Goal: Task Accomplishment & Management: Manage account settings

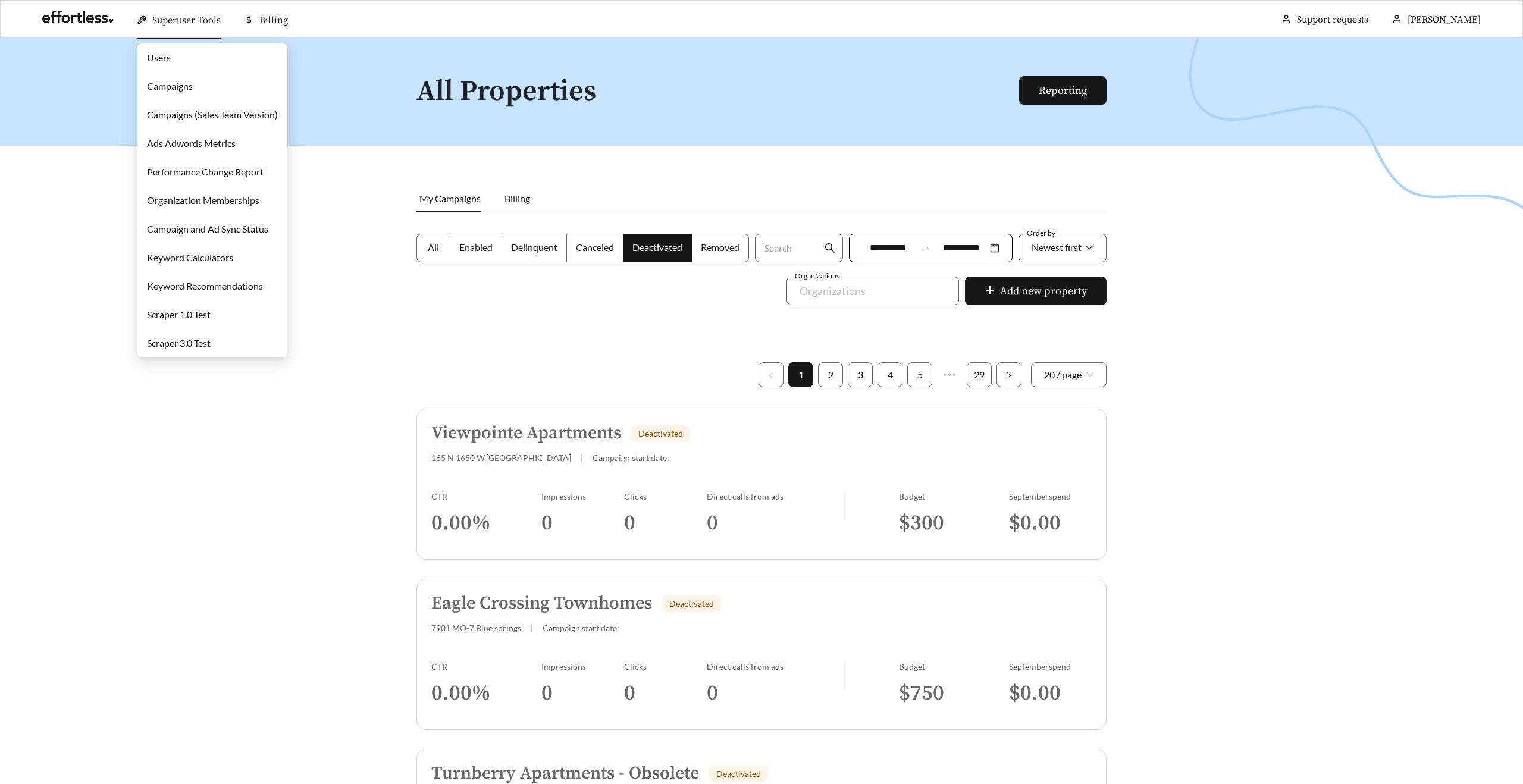
click at [171, 81] on link "Campaigns" at bounding box center [170, 86] width 46 height 11
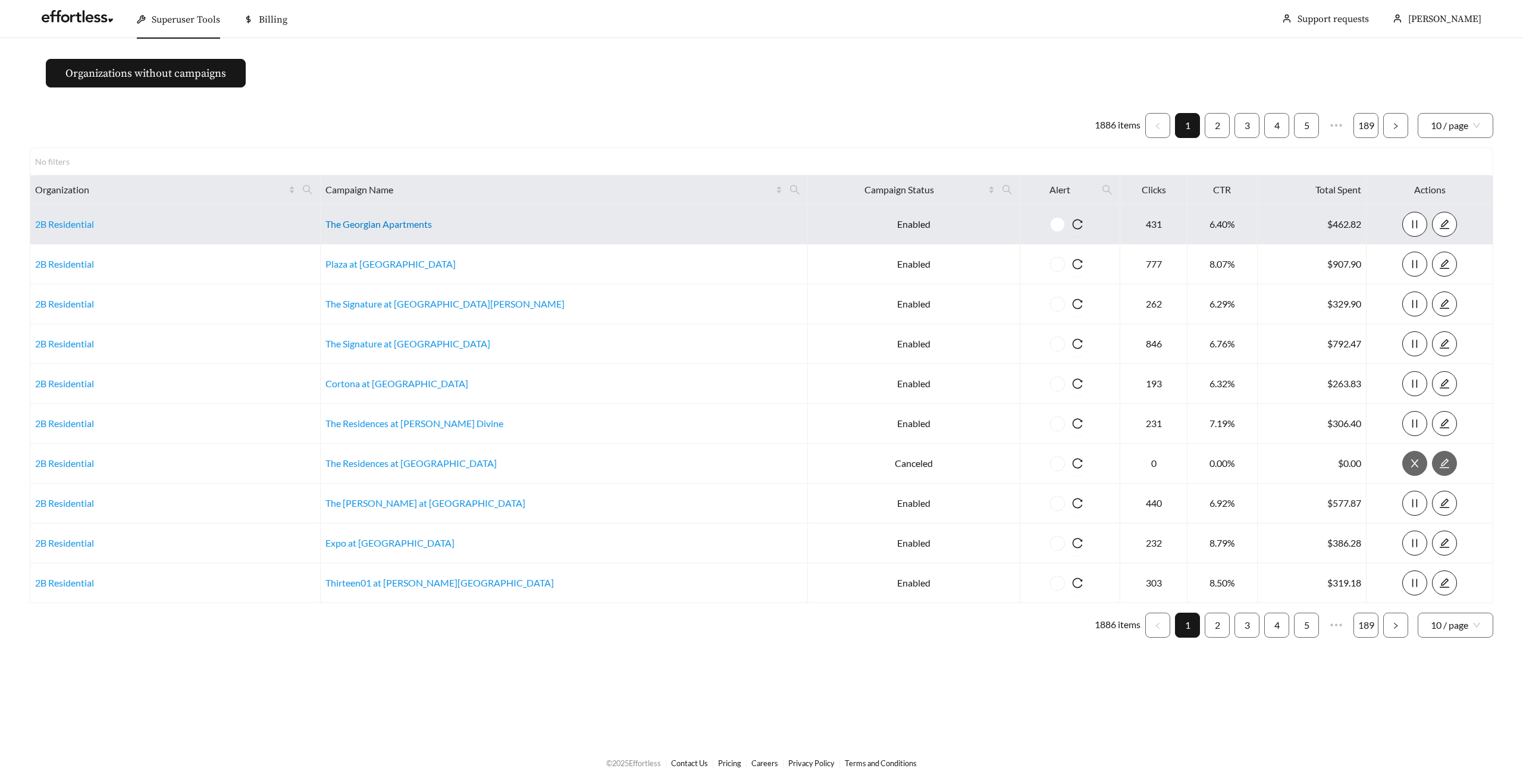
click at [398, 222] on link "The Georgian Apartments" at bounding box center [379, 224] width 107 height 11
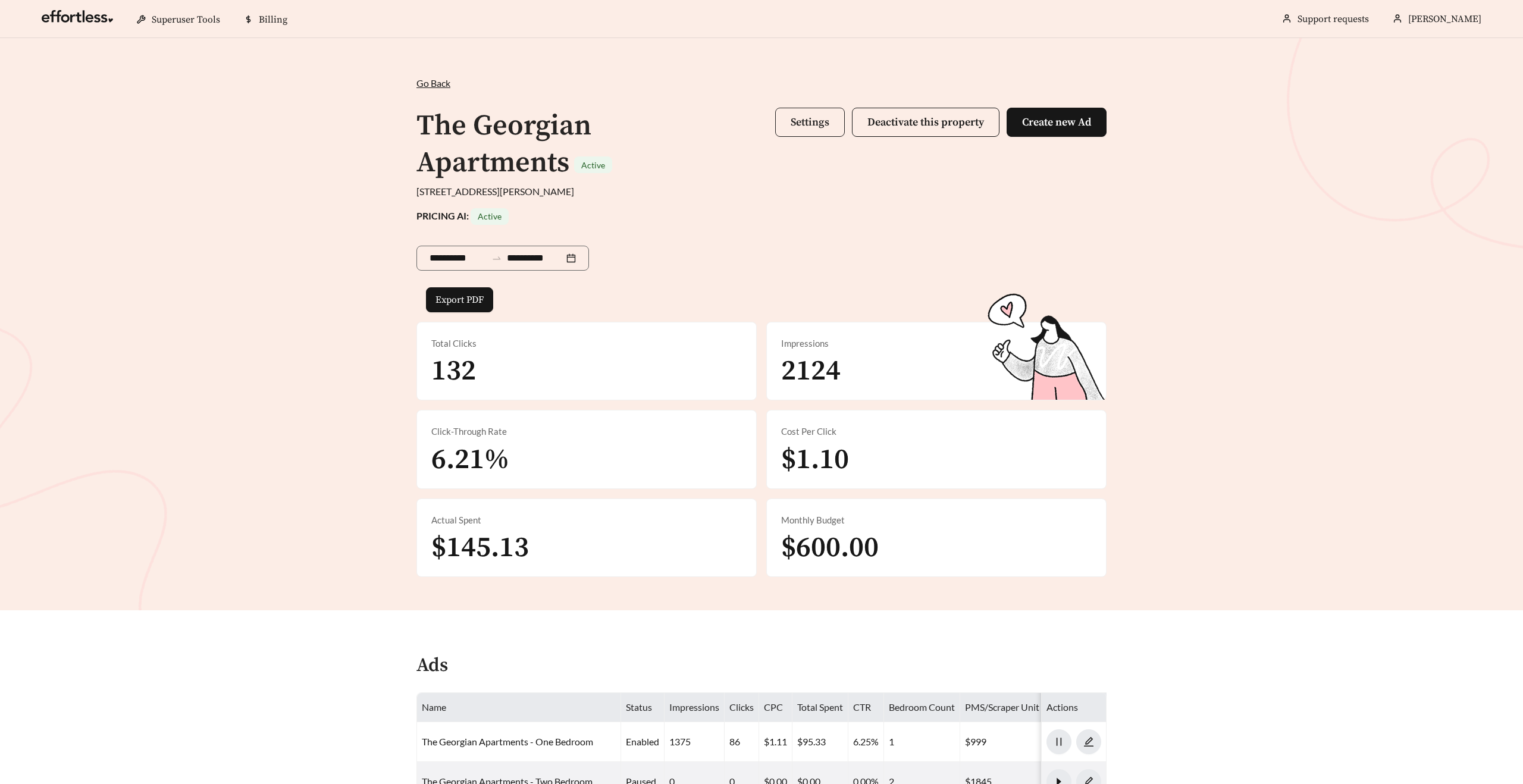
click at [780, 124] on button "Settings" at bounding box center [810, 122] width 70 height 29
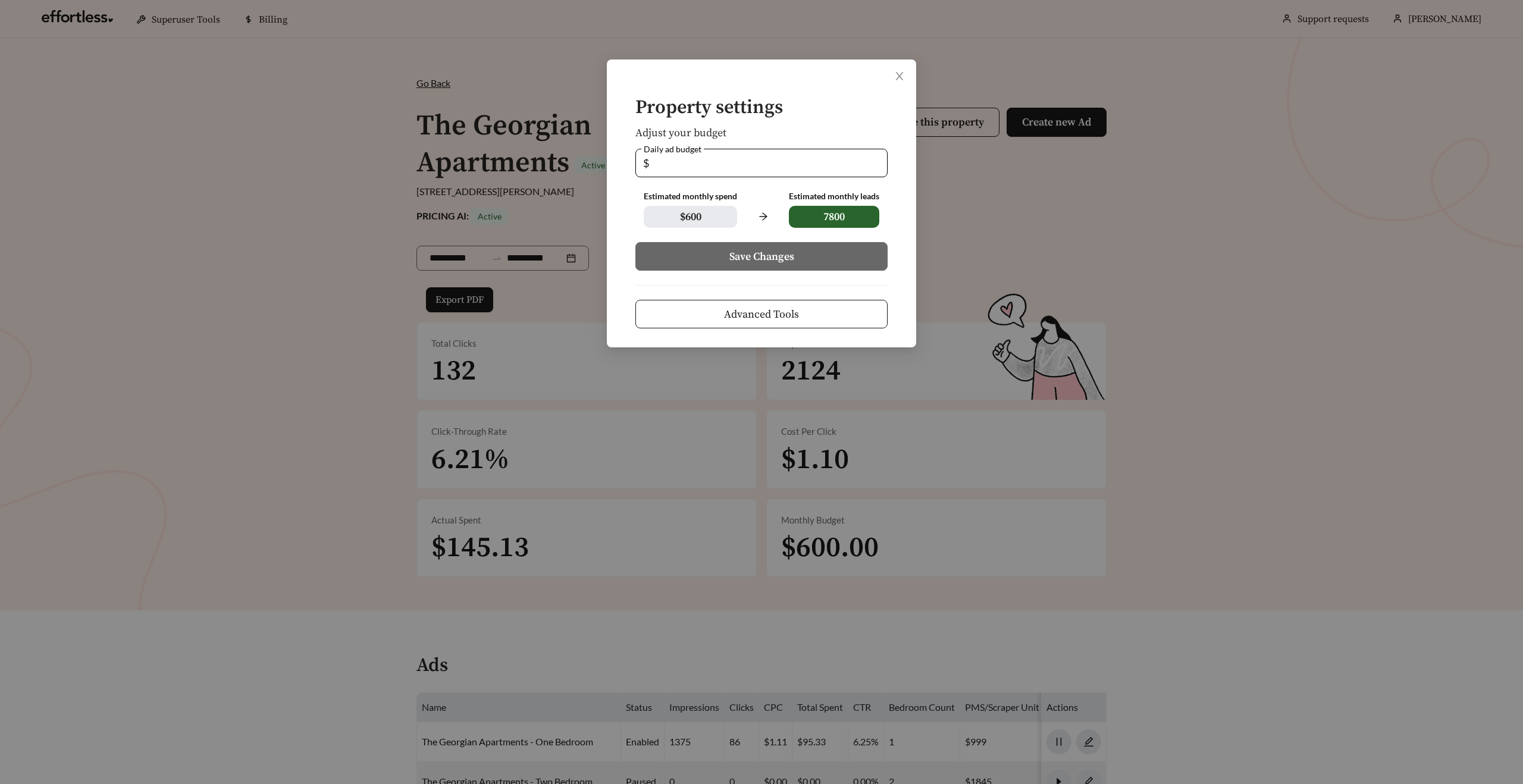
click at [682, 295] on form "Property settings Adjust your budget Daily ad budget $ ** Estimated monthly spe…" at bounding box center [762, 213] width 271 height 231
click at [675, 306] on button "Advanced Tools" at bounding box center [762, 314] width 252 height 29
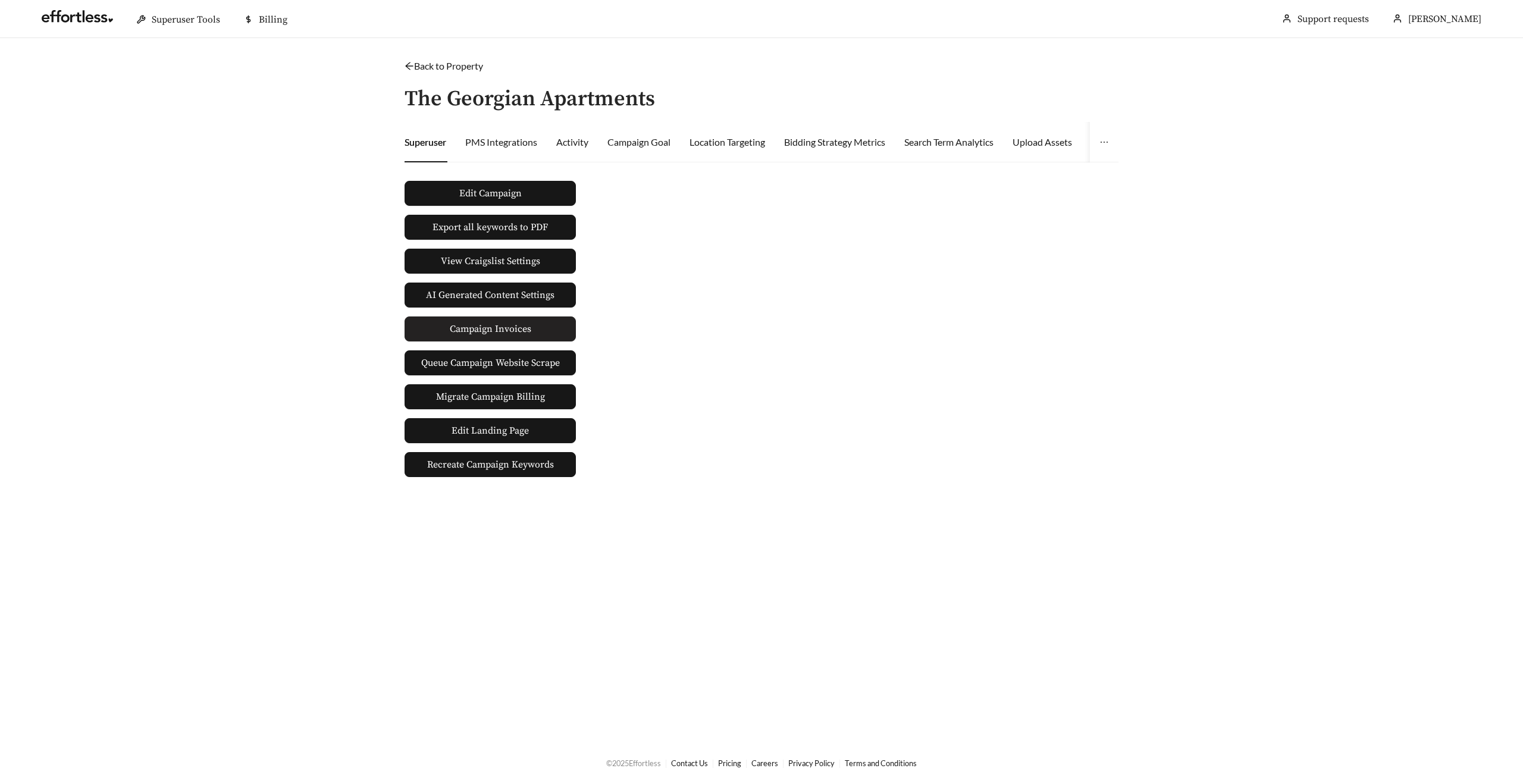
click at [479, 326] on span "Campaign Invoices" at bounding box center [490, 329] width 82 height 24
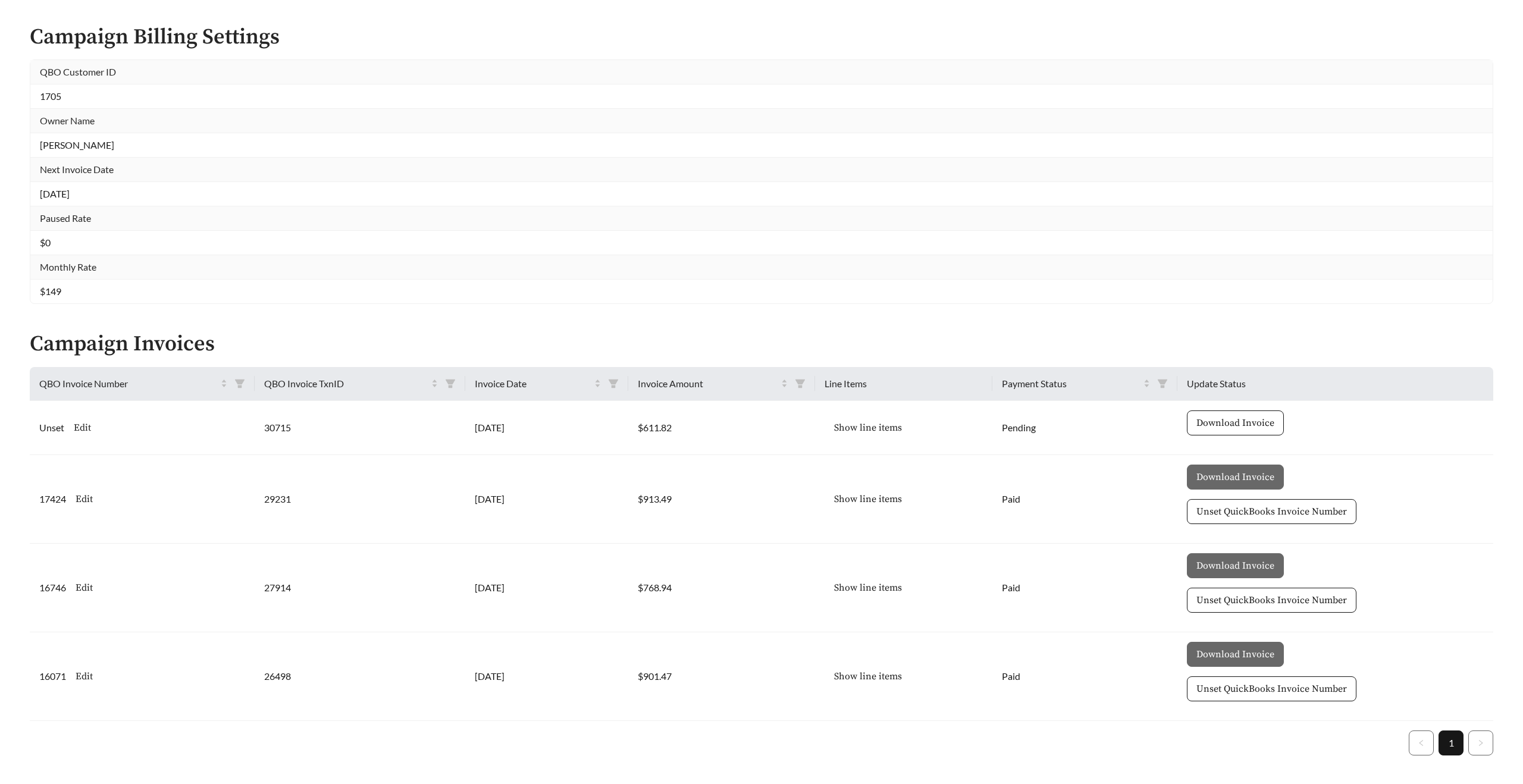
scroll to position [207, 0]
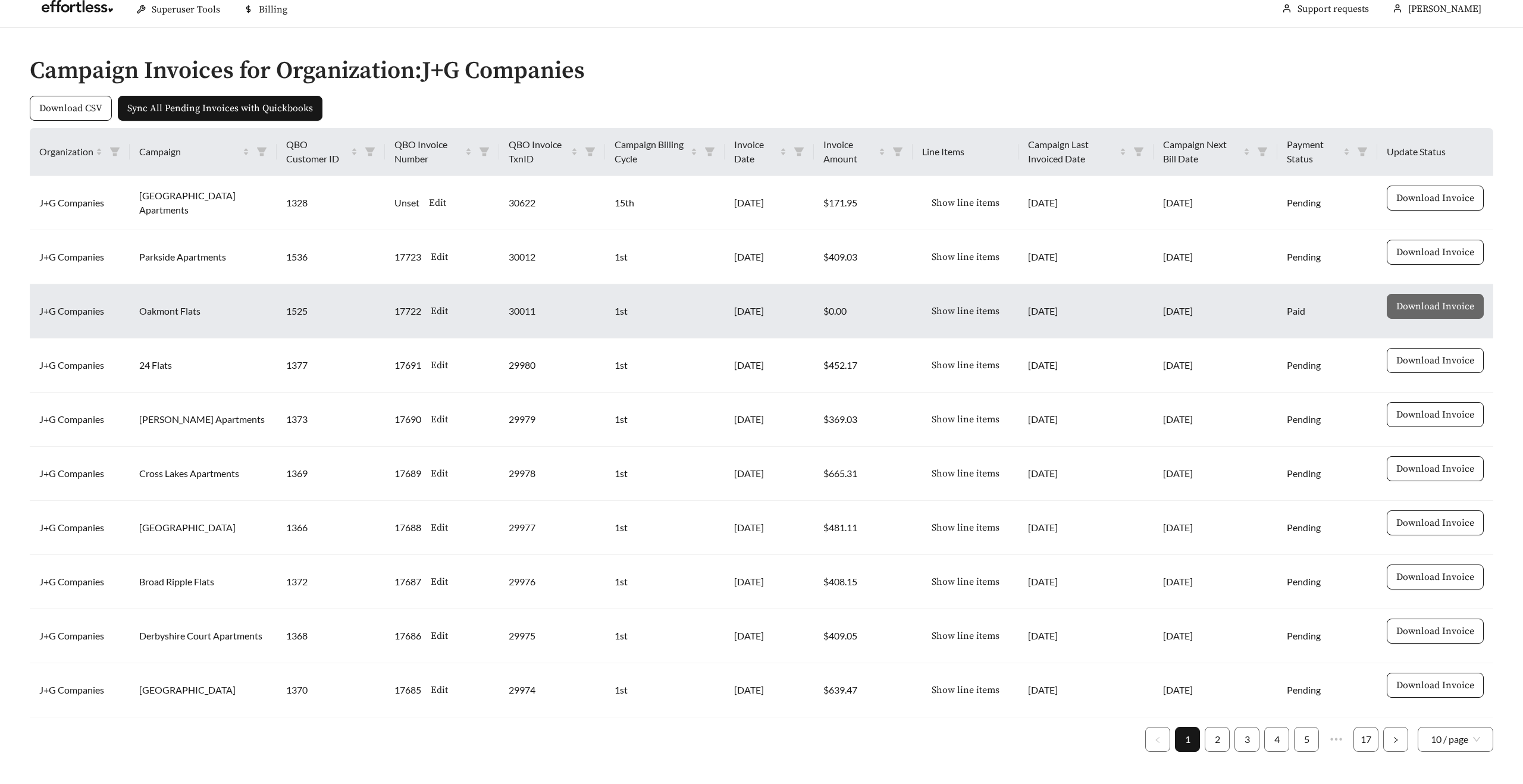
scroll to position [6, 0]
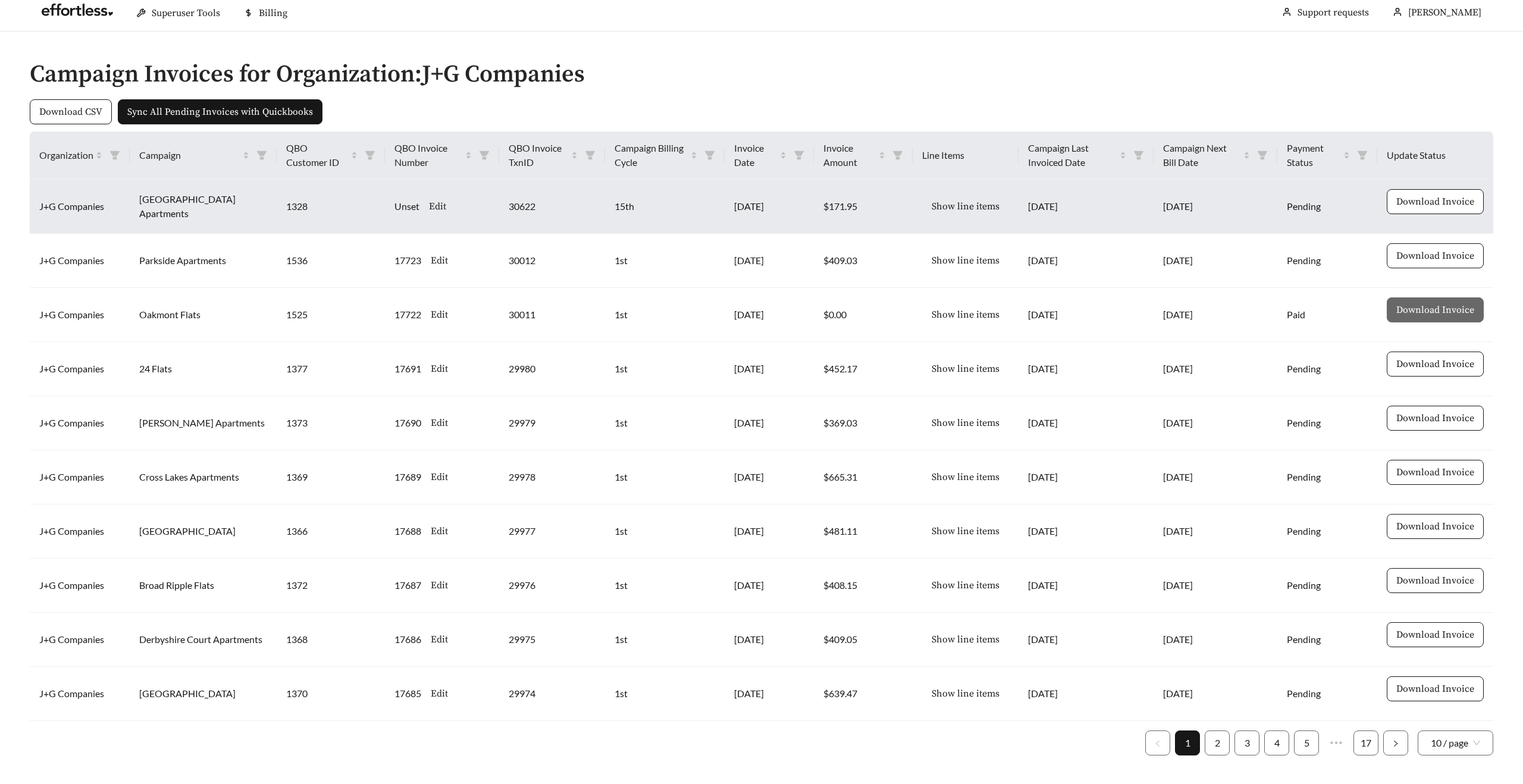
click at [429, 202] on span "Edit" at bounding box center [437, 206] width 17 height 15
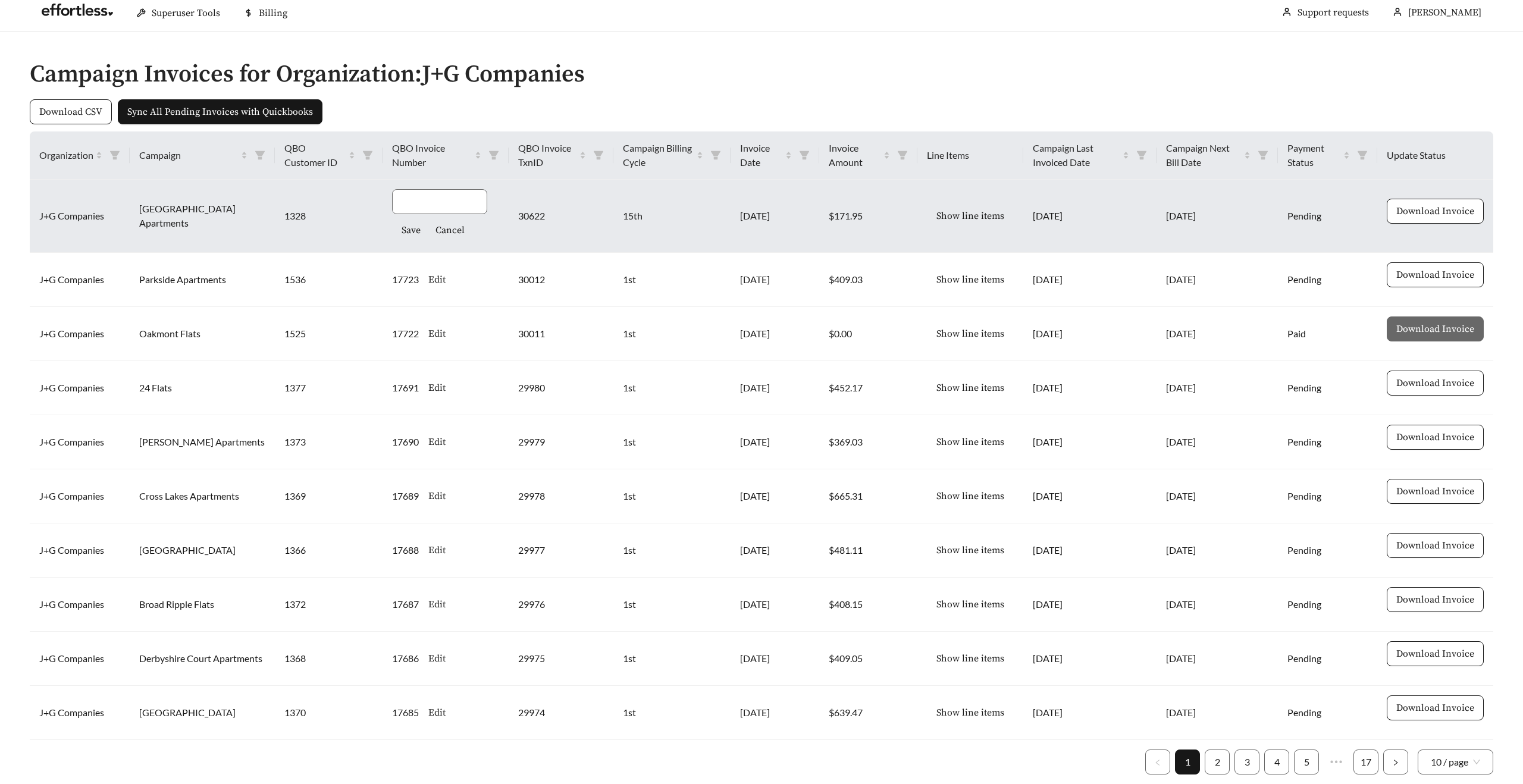
click at [502, 101] on div "Download CSV Sync All Pending Invoices with Quickbooks" at bounding box center [762, 115] width 1470 height 32
click at [436, 235] on span "Cancel" at bounding box center [450, 230] width 29 height 15
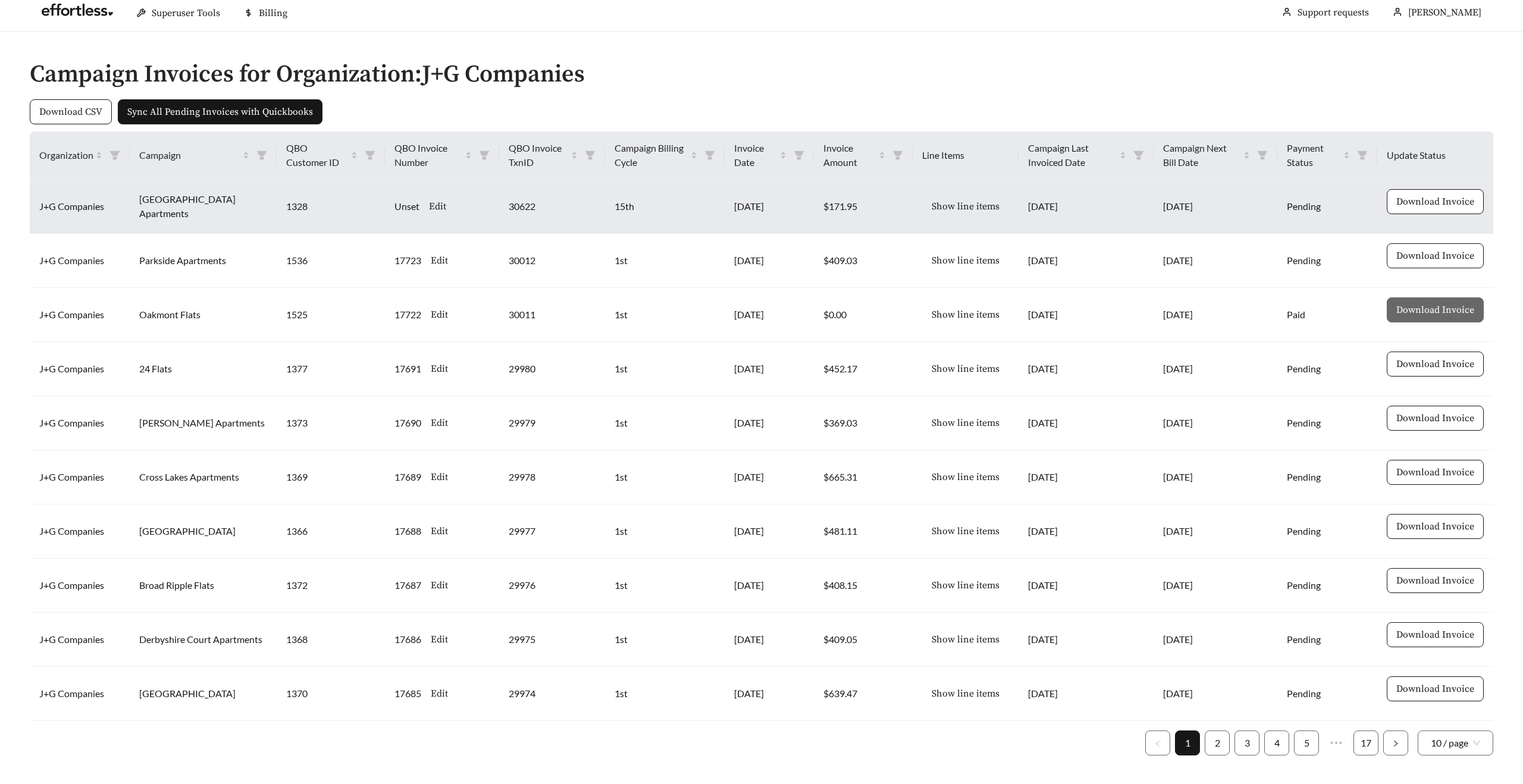
click at [957, 205] on span "Show line items" at bounding box center [965, 206] width 68 height 15
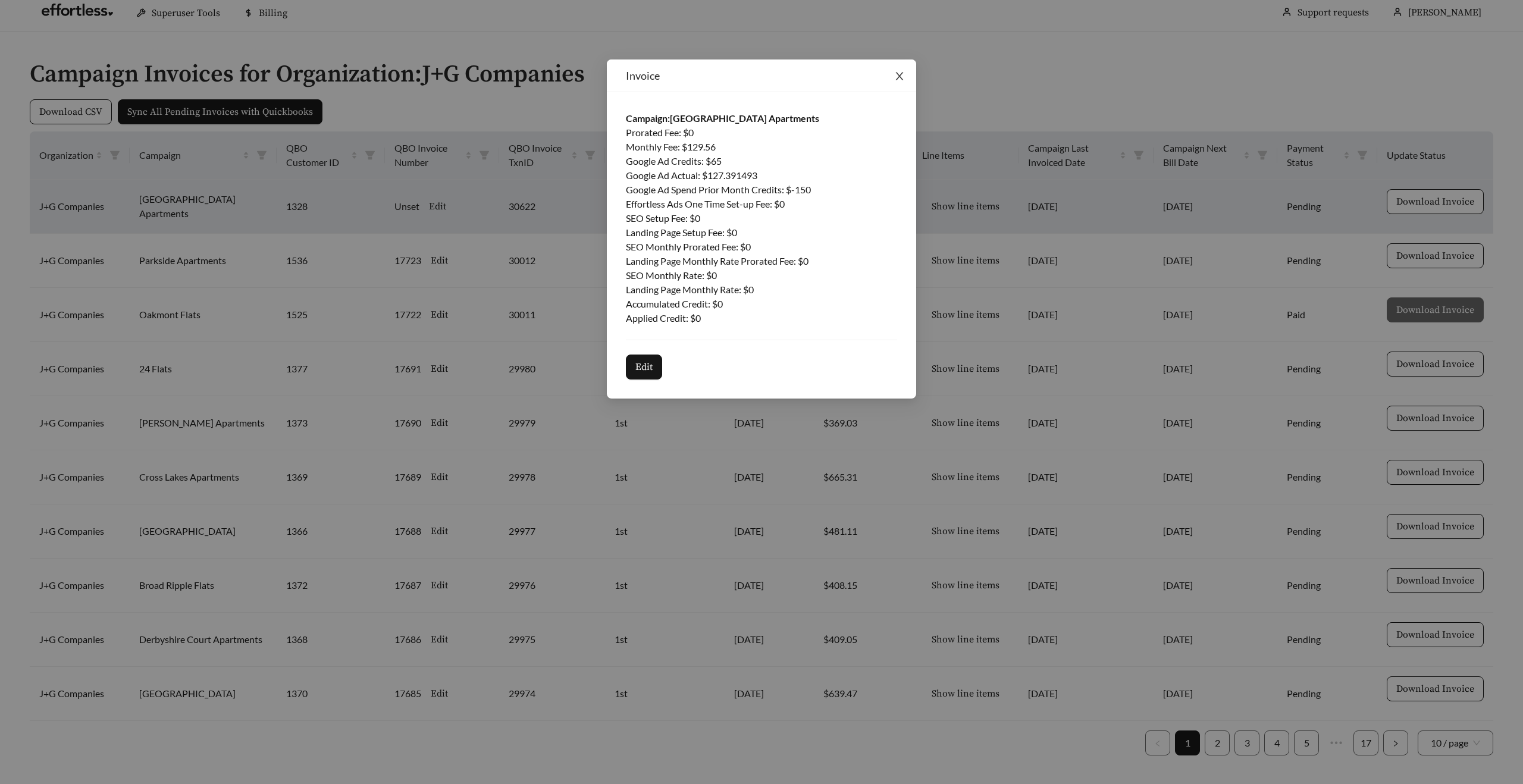
click at [900, 76] on icon "close" at bounding box center [900, 76] width 8 height 8
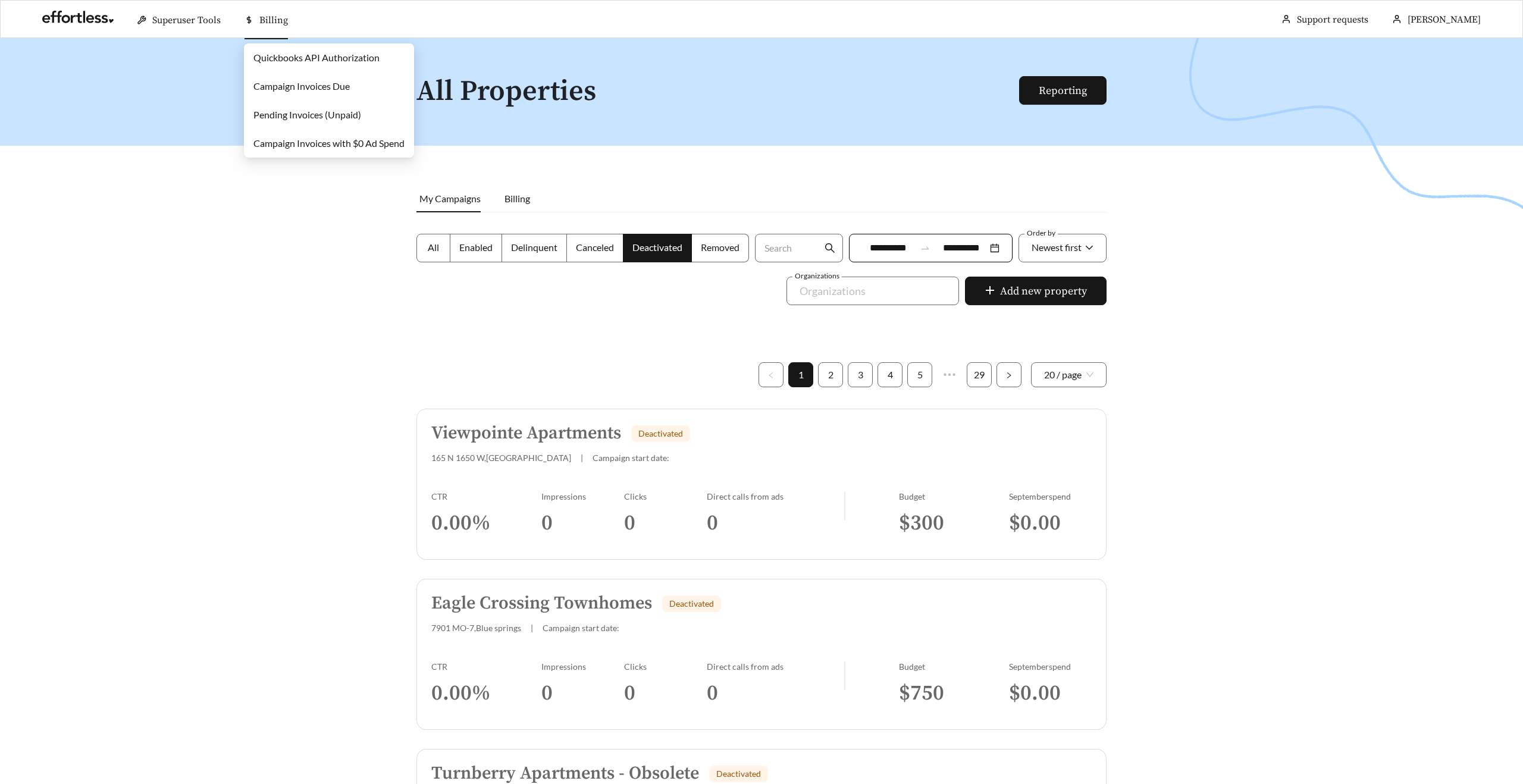
click at [282, 84] on link "Campaign Invoices Due" at bounding box center [302, 86] width 96 height 11
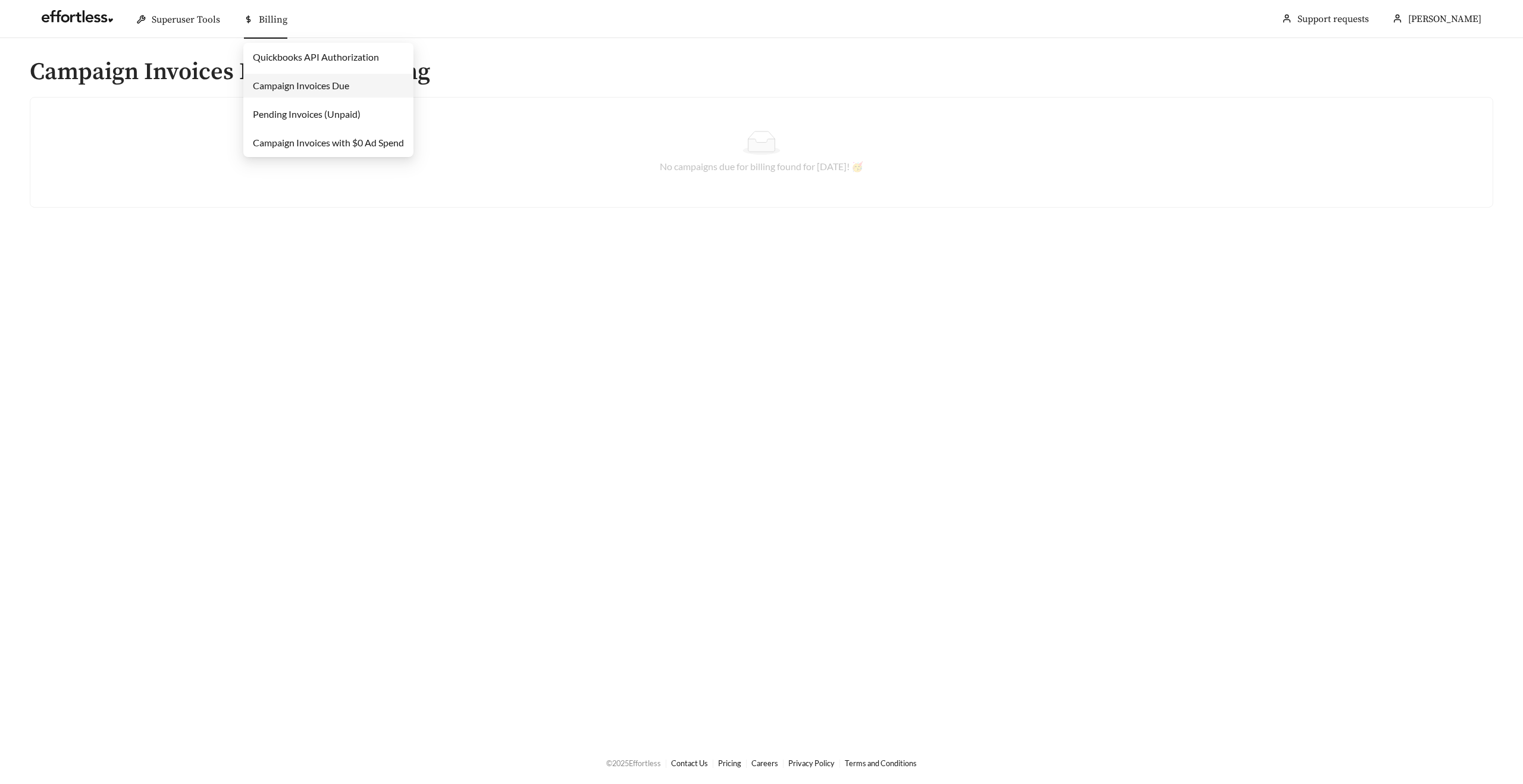
click at [282, 59] on link "Quickbooks API Authorization" at bounding box center [316, 57] width 126 height 11
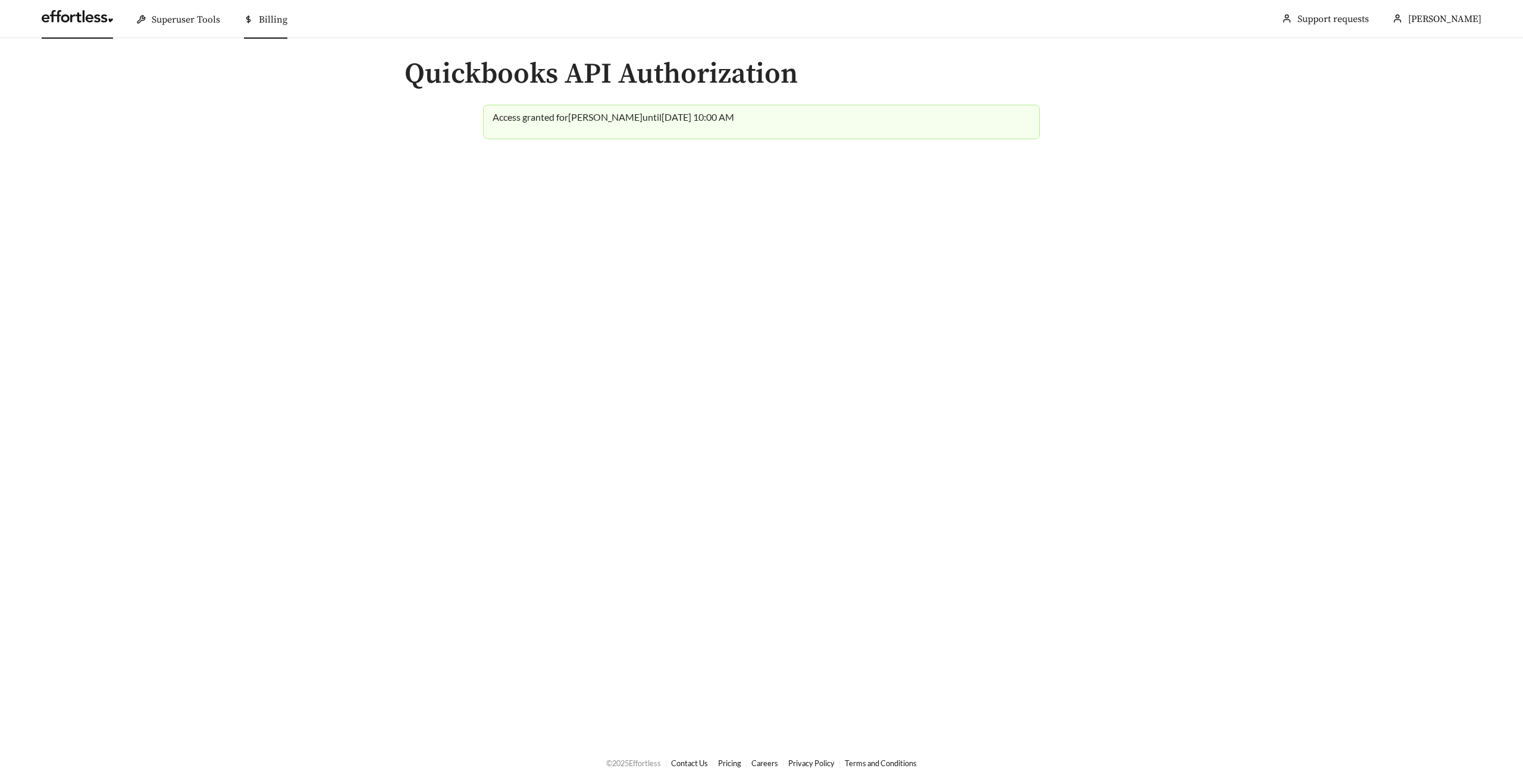
click at [62, 14] on link at bounding box center [77, 20] width 72 height 12
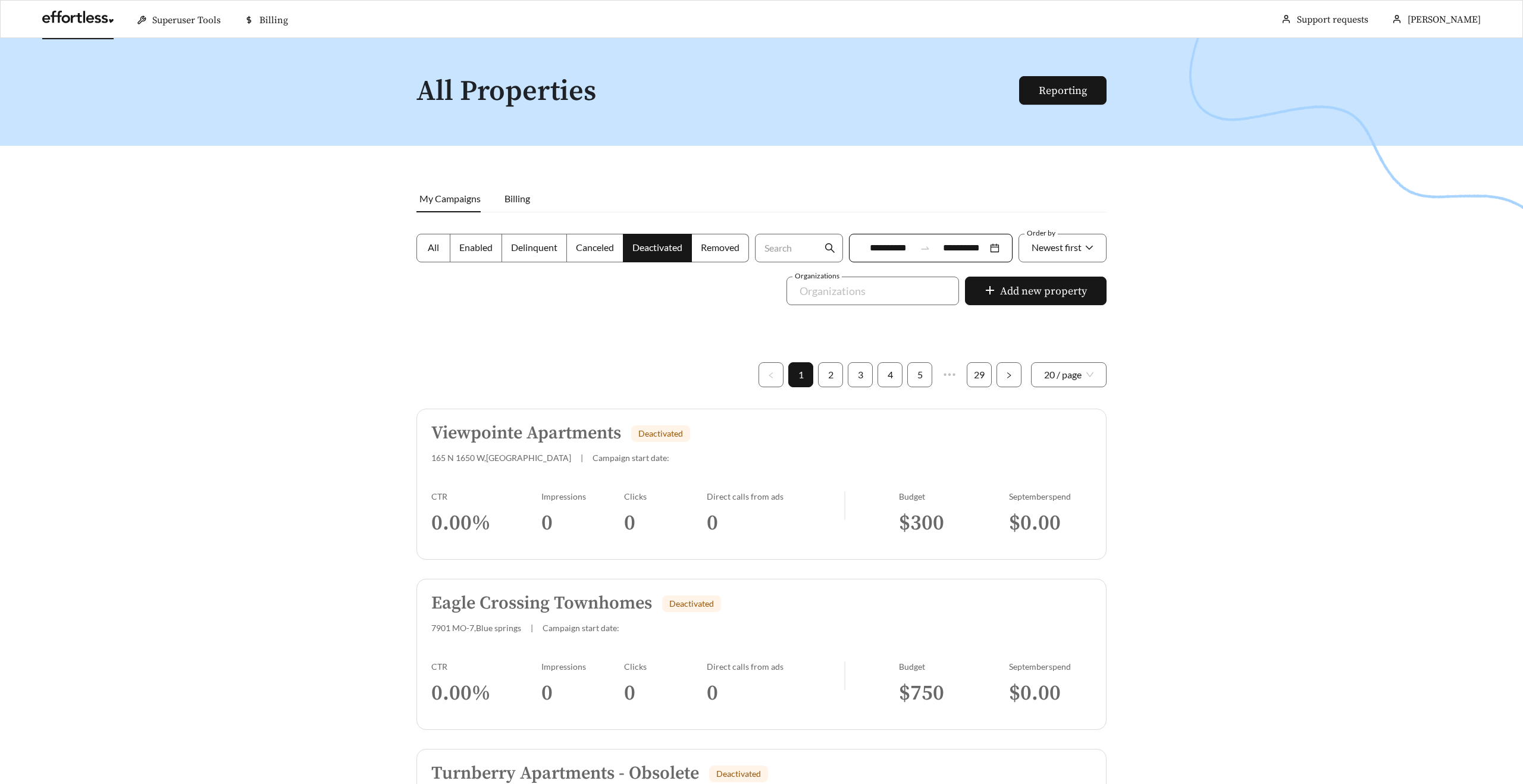
click at [520, 131] on div at bounding box center [762, 430] width 1523 height 784
click at [283, 198] on div at bounding box center [762, 430] width 1523 height 784
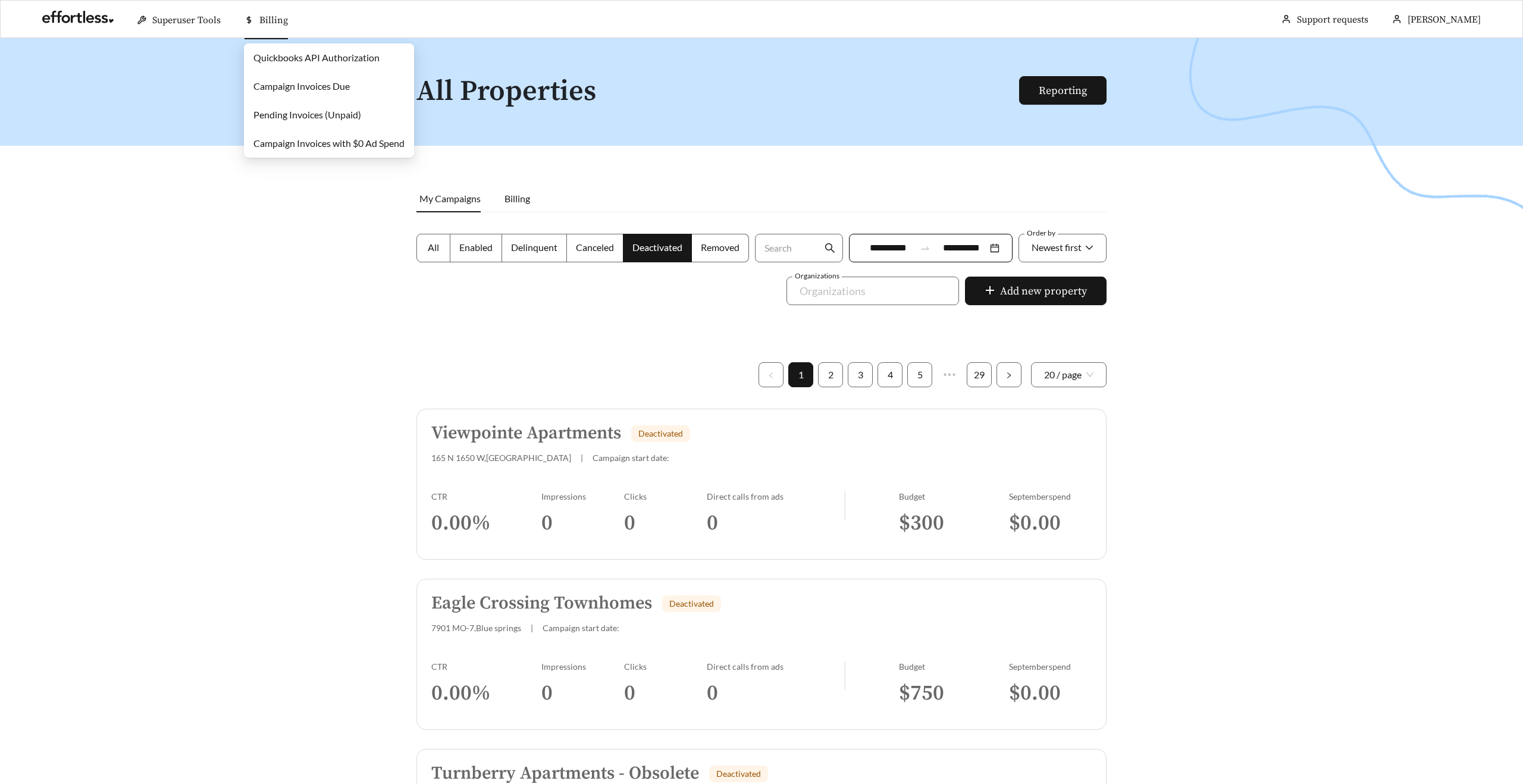
click at [282, 115] on link "Pending Invoices (Unpaid)" at bounding box center [308, 115] width 108 height 11
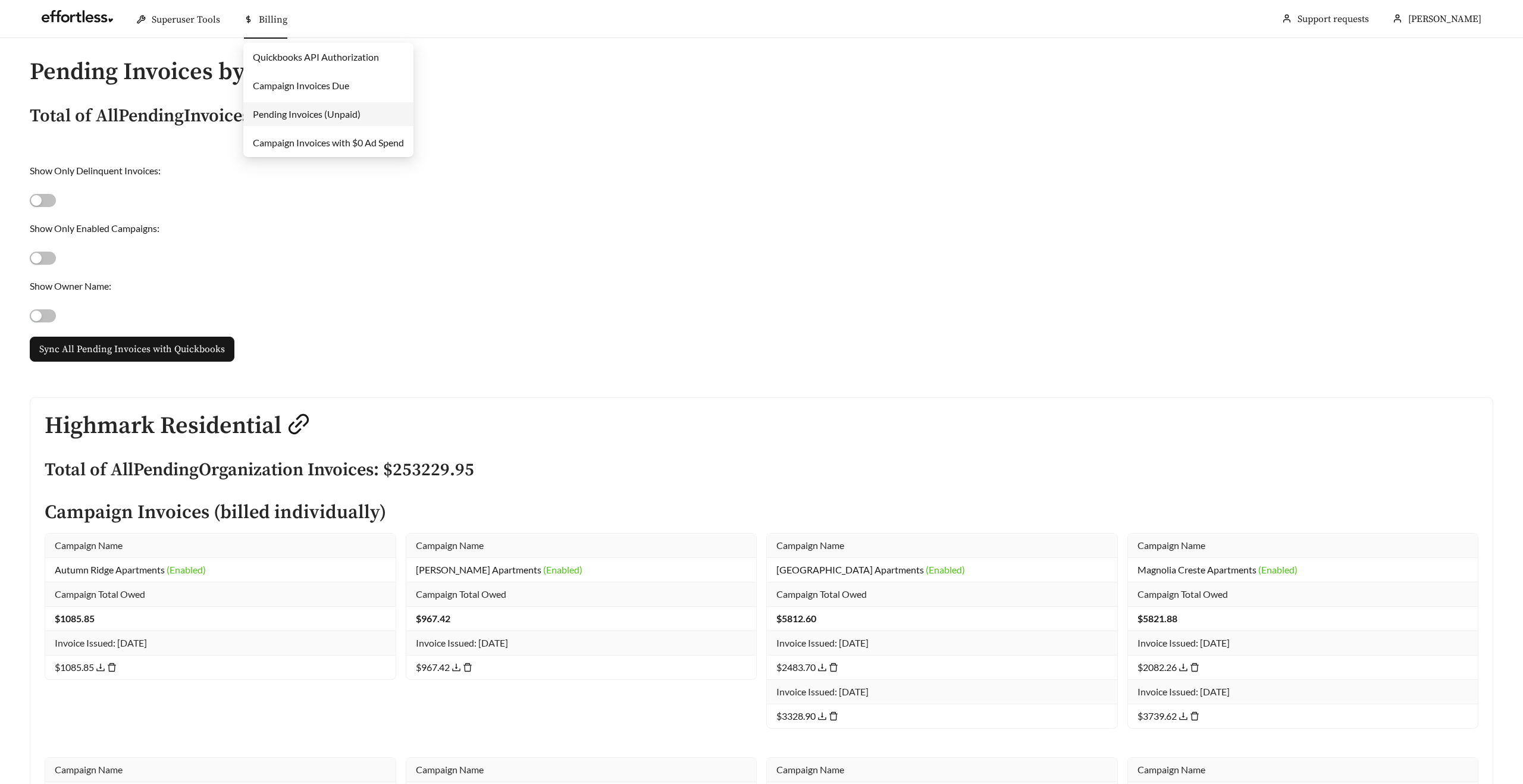
click at [285, 84] on link "Campaign Invoices Due" at bounding box center [301, 86] width 96 height 11
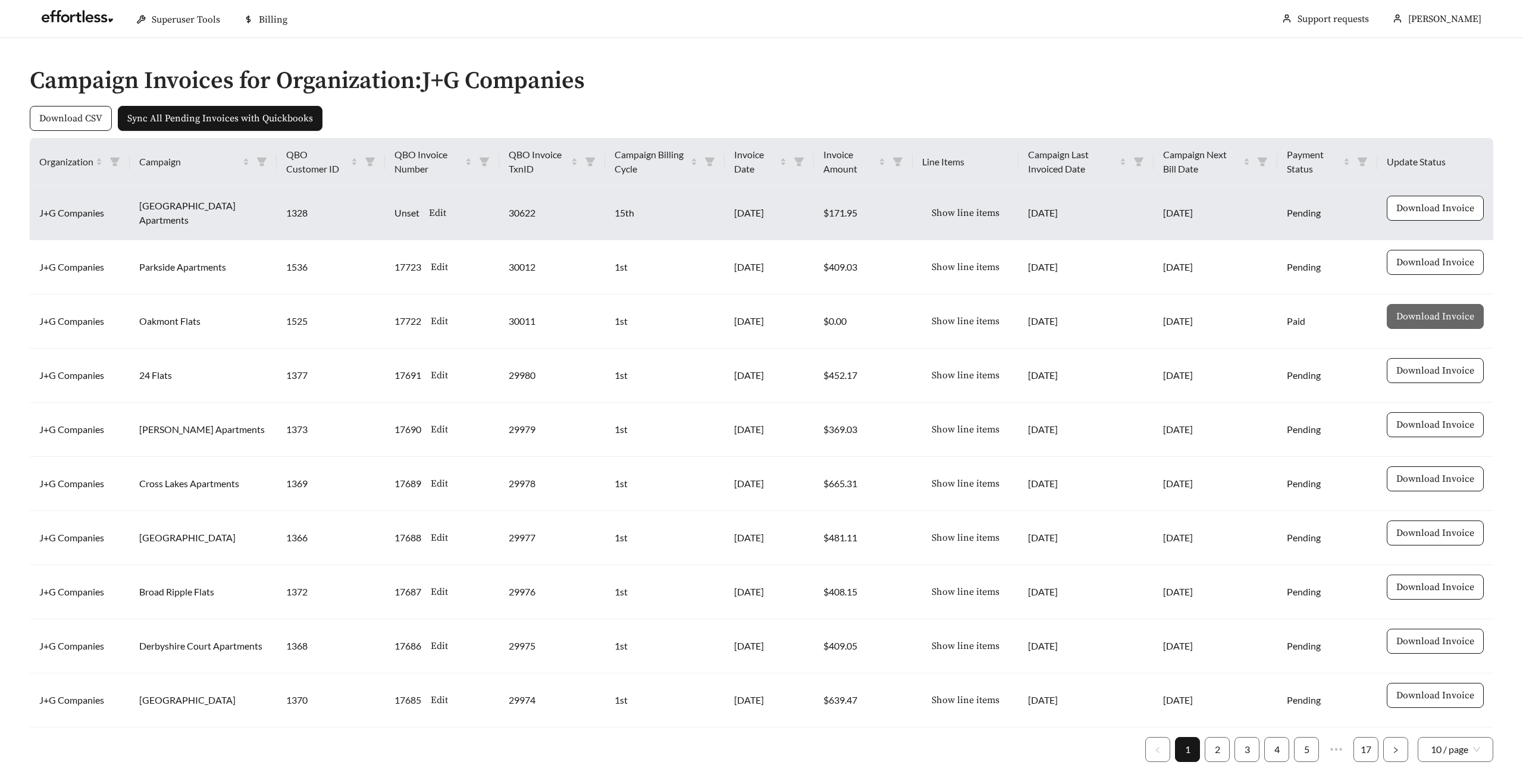
click at [936, 212] on span "Show line items" at bounding box center [965, 213] width 68 height 15
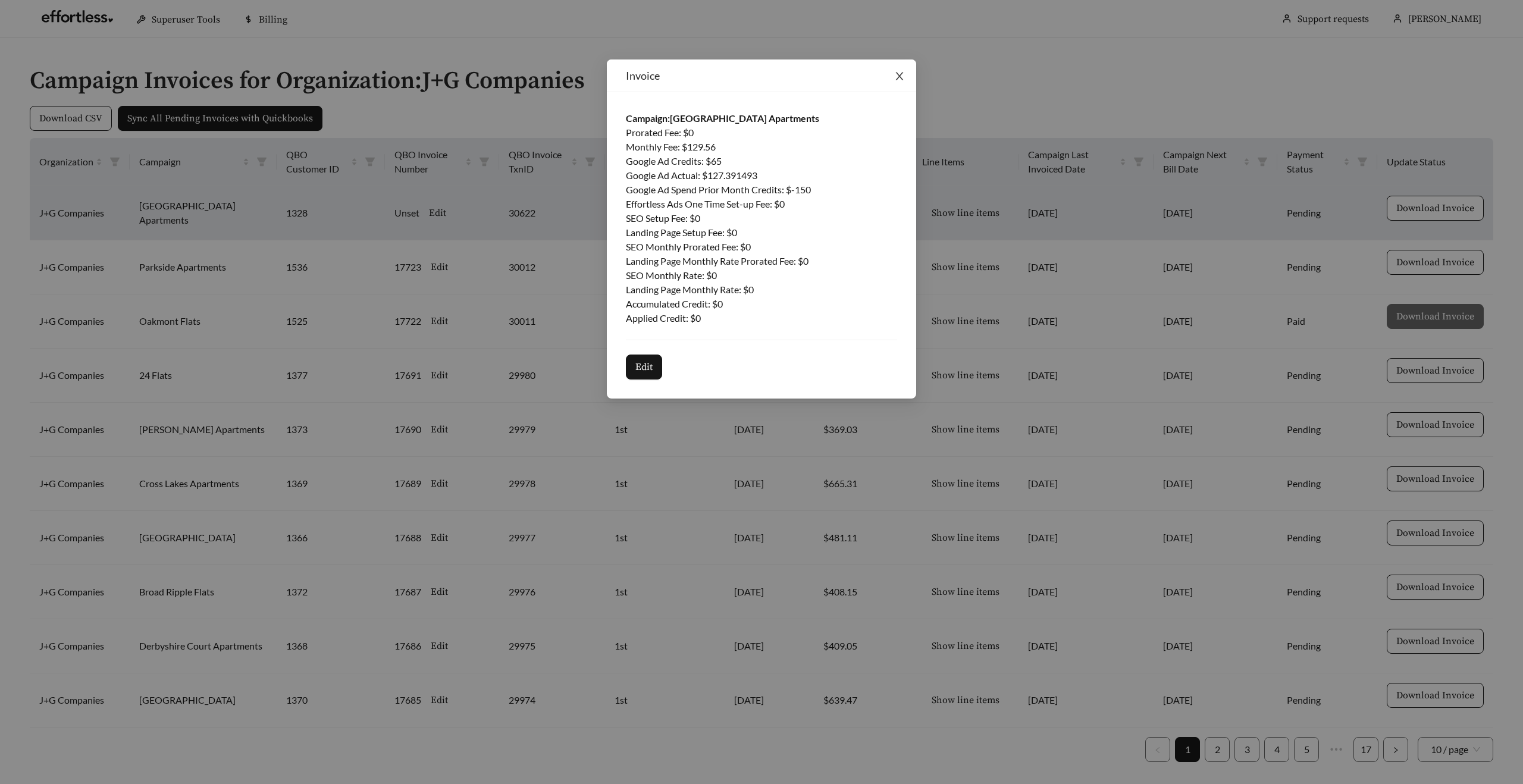
click at [907, 70] on span "Close" at bounding box center [899, 76] width 34 height 34
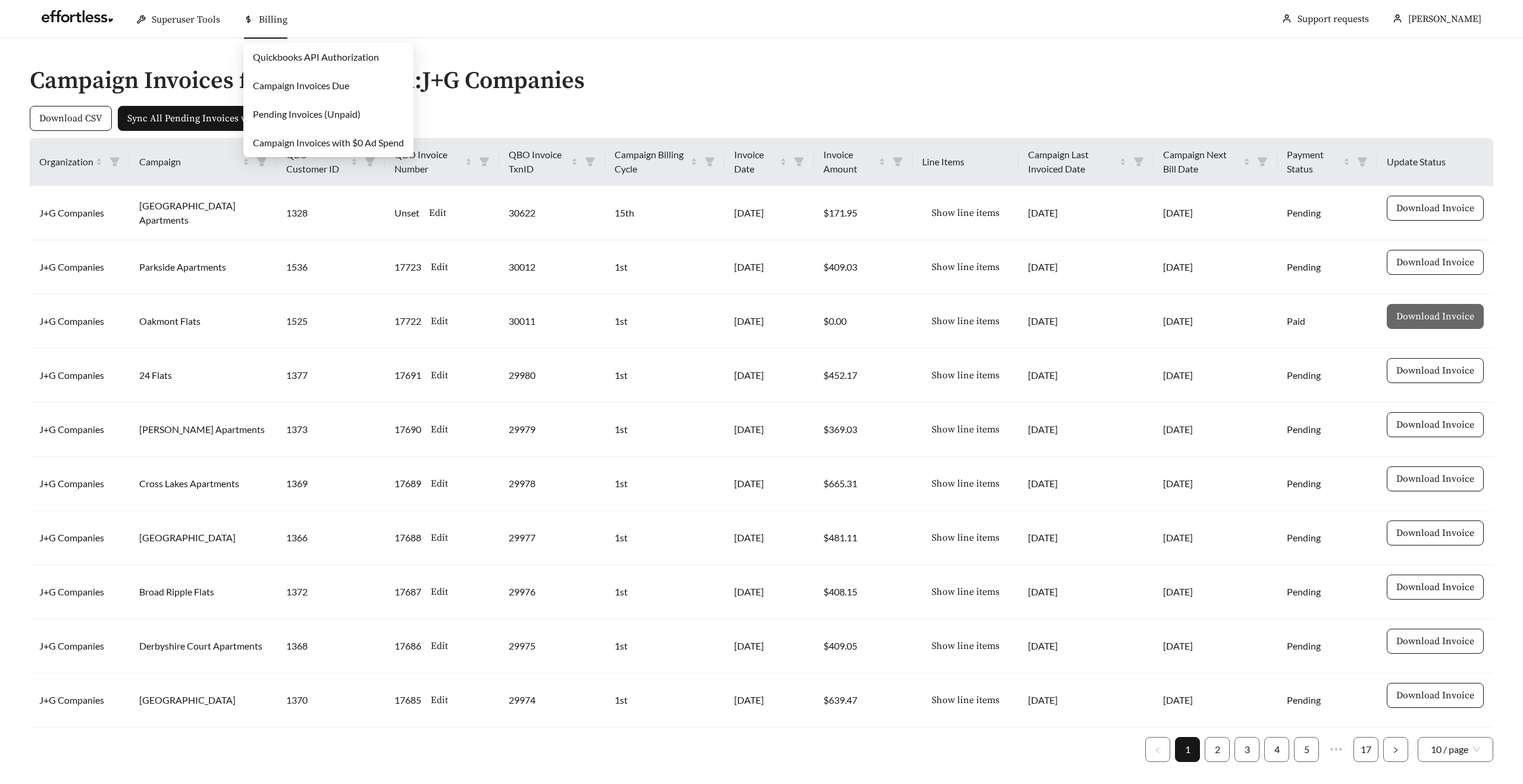
click at [289, 91] on link "Campaign Invoices Due" at bounding box center [301, 86] width 96 height 11
